Goal: Complete application form

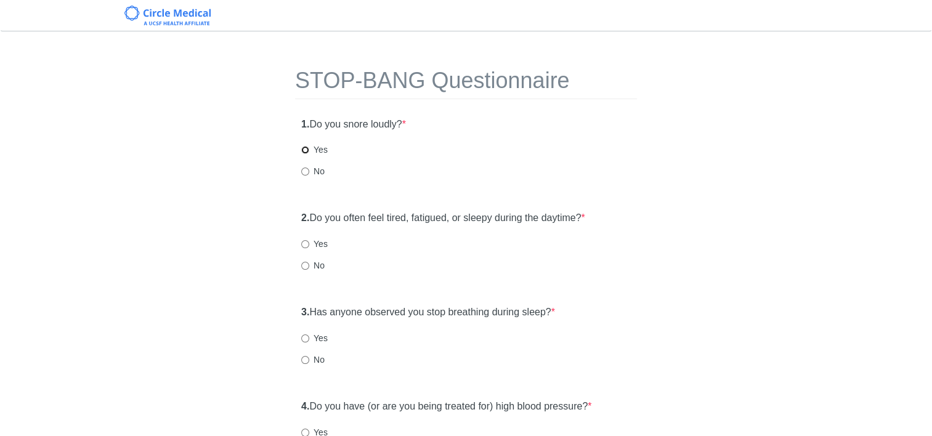
click at [307, 148] on input "Yes" at bounding box center [305, 150] width 8 height 8
radio input "true"
click at [306, 358] on input "No" at bounding box center [305, 360] width 8 height 8
radio input "true"
click at [304, 246] on input "Yes" at bounding box center [305, 244] width 8 height 8
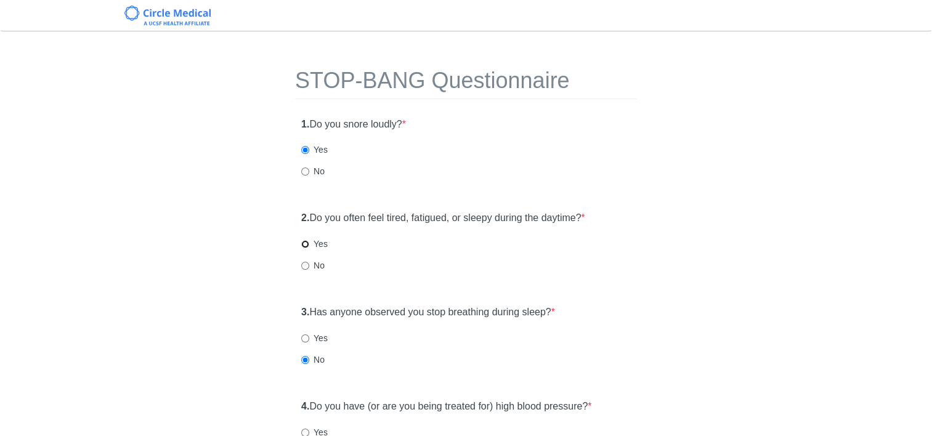
radio input "true"
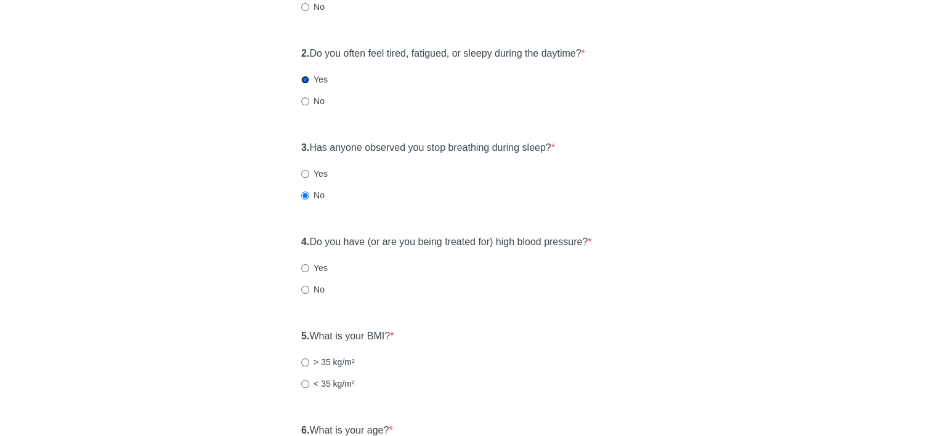
scroll to position [185, 0]
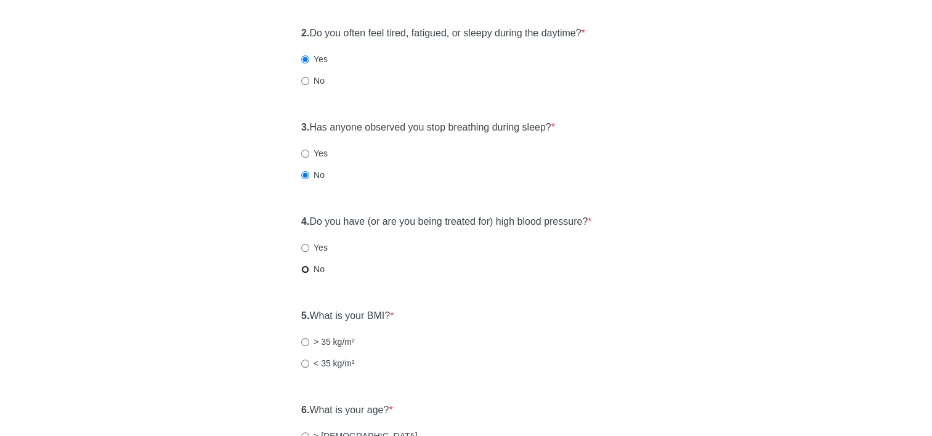
click at [306, 270] on input "No" at bounding box center [305, 270] width 8 height 8
radio input "true"
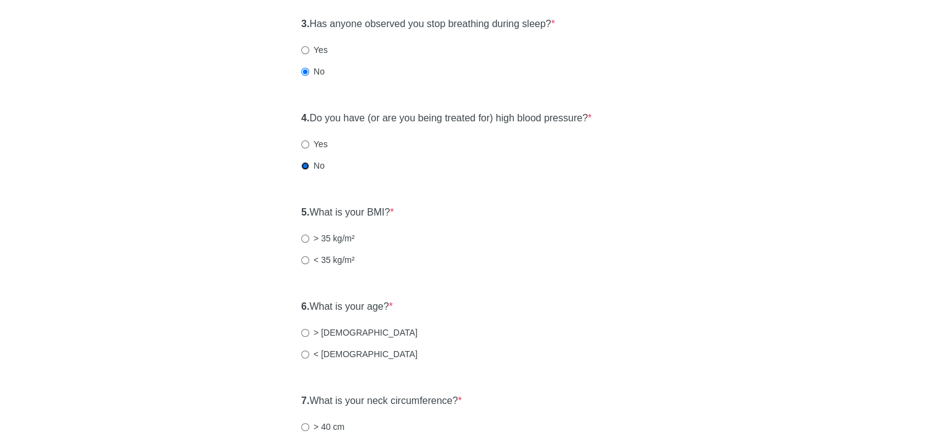
scroll to position [308, 0]
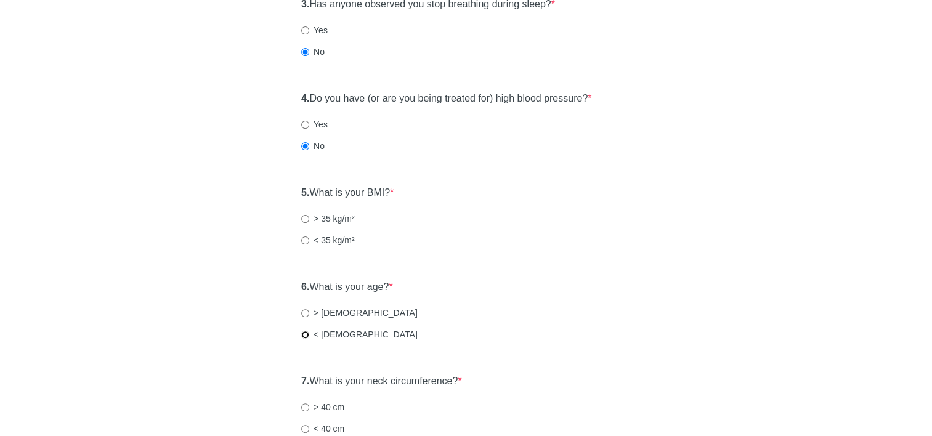
click at [303, 335] on input "< [DEMOGRAPHIC_DATA]" at bounding box center [305, 335] width 8 height 8
radio input "true"
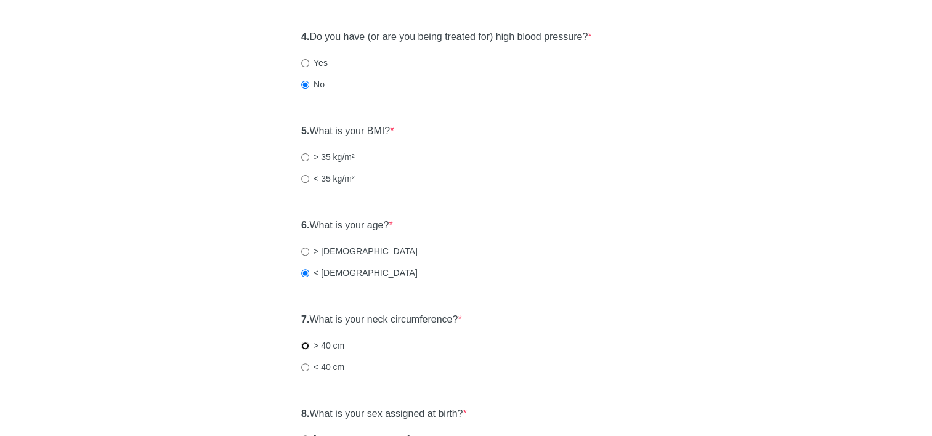
click at [307, 347] on input "> 40 cm" at bounding box center [305, 346] width 8 height 8
radio input "true"
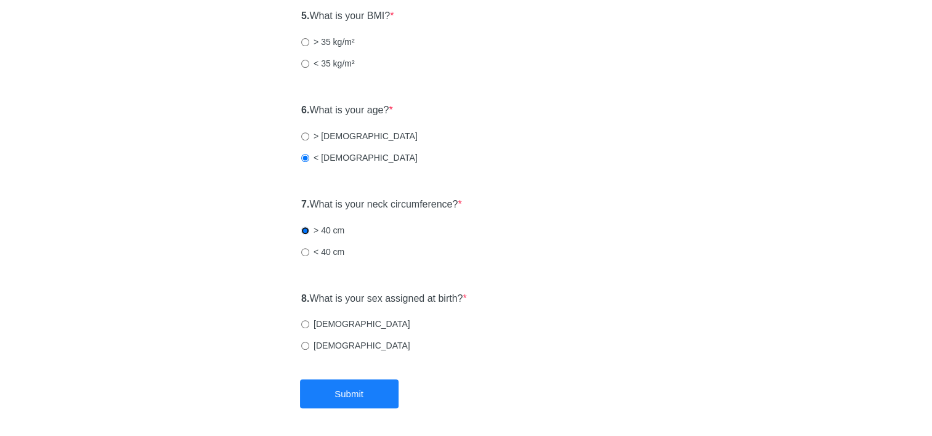
scroll to position [493, 0]
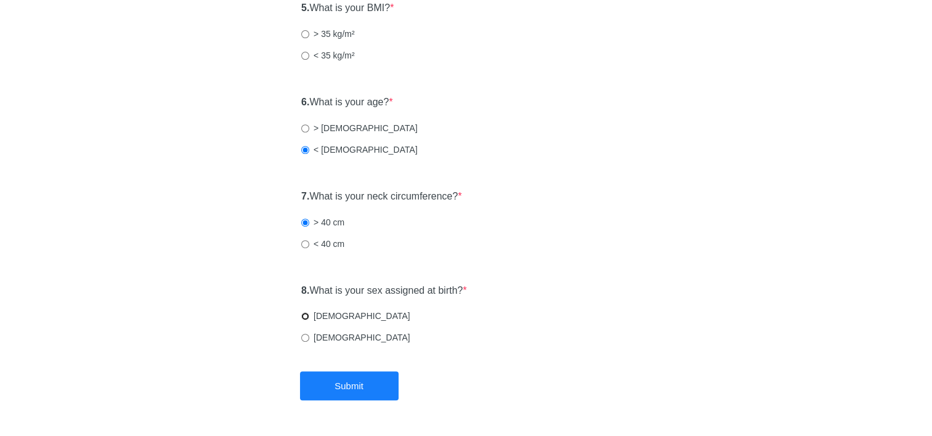
click at [306, 317] on input "[DEMOGRAPHIC_DATA]" at bounding box center [305, 316] width 8 height 8
radio input "true"
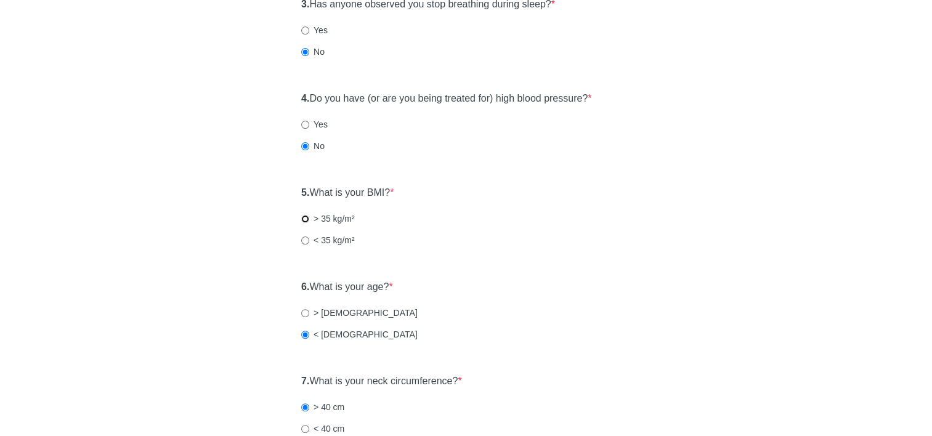
click at [307, 217] on input "> 35 kg/m²" at bounding box center [305, 219] width 8 height 8
radio input "true"
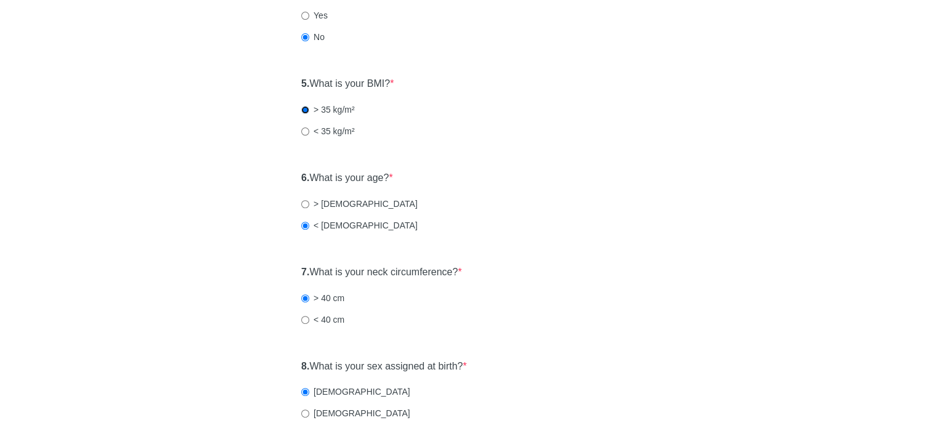
scroll to position [531, 0]
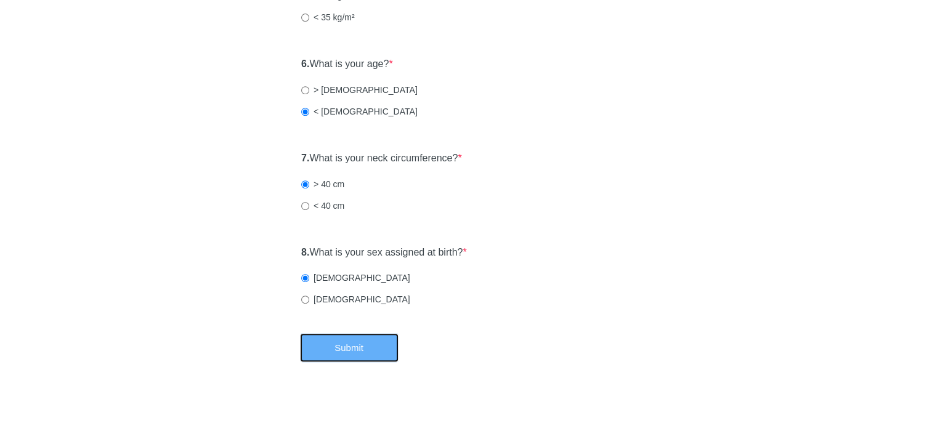
click at [355, 346] on button "Submit" at bounding box center [349, 347] width 99 height 29
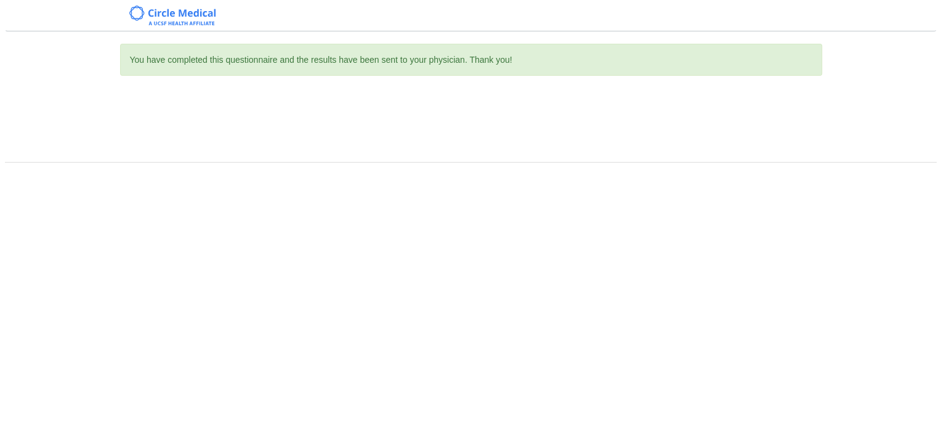
scroll to position [0, 0]
